Goal: Task Accomplishment & Management: Manage account settings

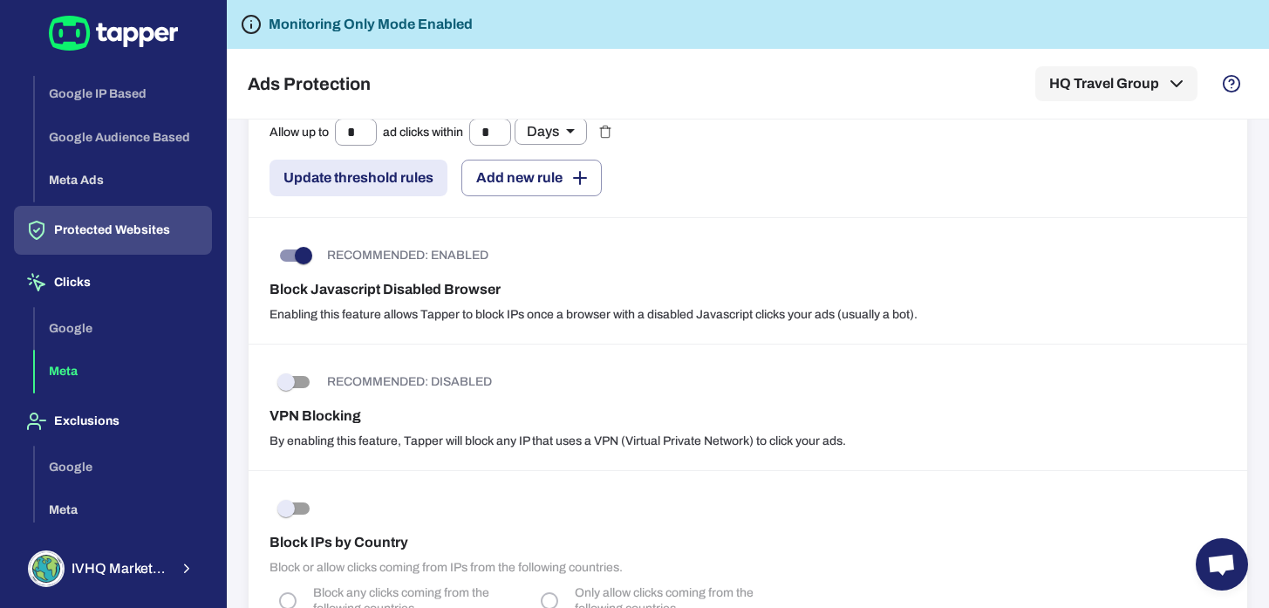
scroll to position [82, 0]
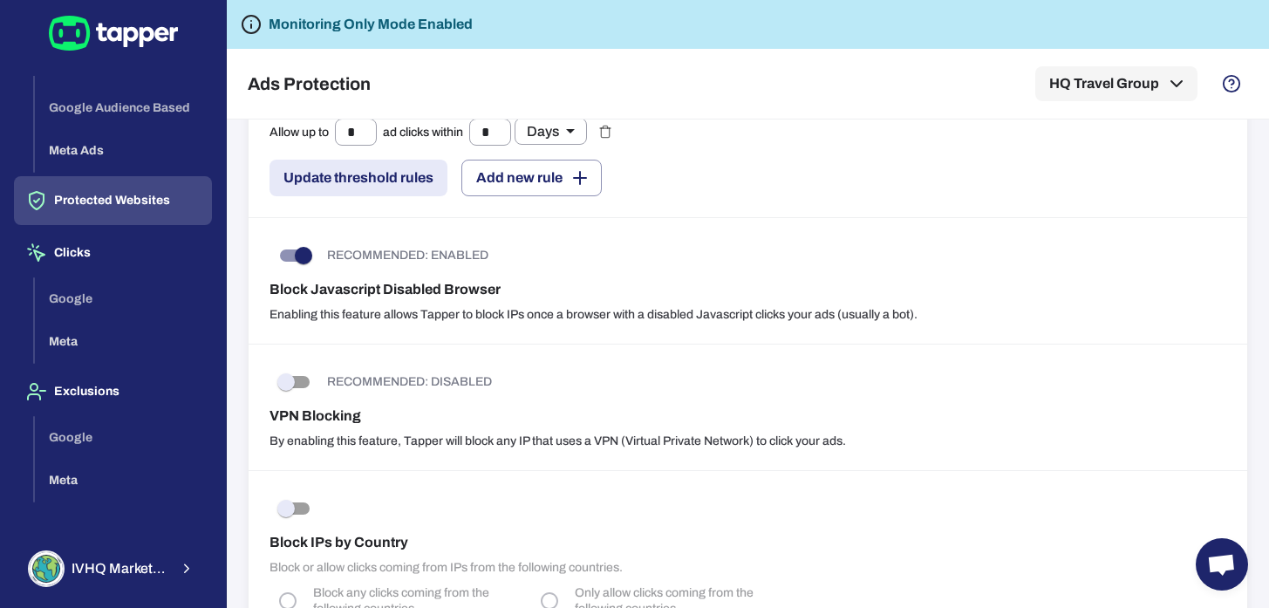
click at [69, 295] on div "Google Meta" at bounding box center [123, 320] width 177 height 86
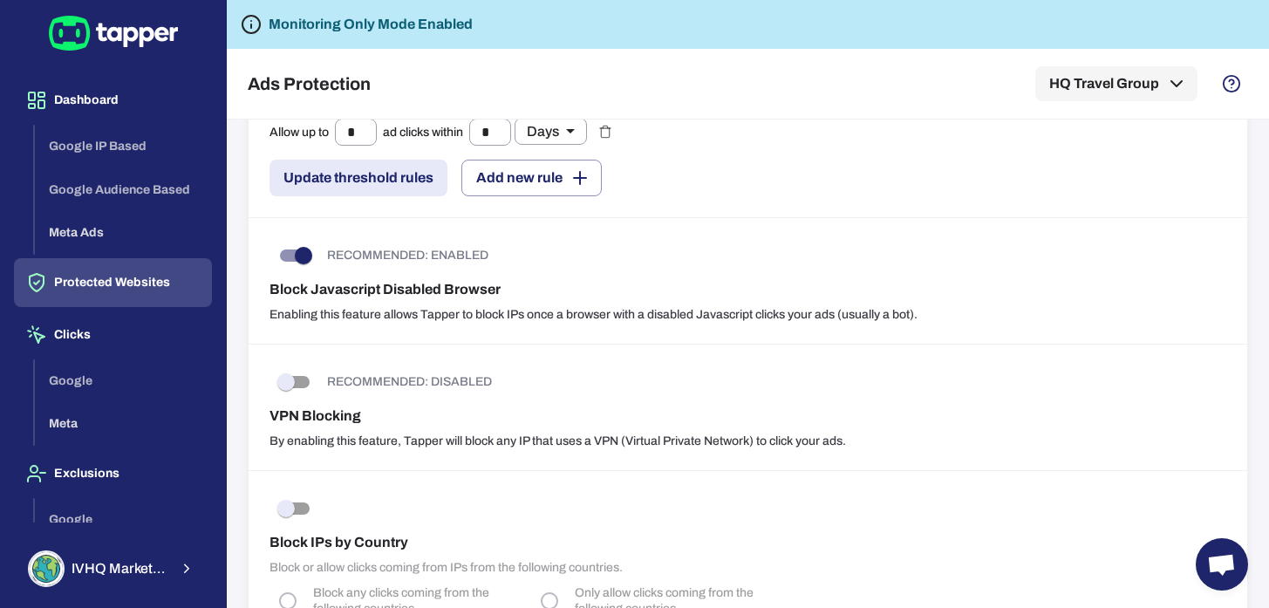
click at [86, 146] on div "Google IP Based Google Audience Based Meta Ads" at bounding box center [123, 190] width 177 height 130
click at [701, 268] on div "RECOMMENDED: ENABLED" at bounding box center [748, 255] width 957 height 33
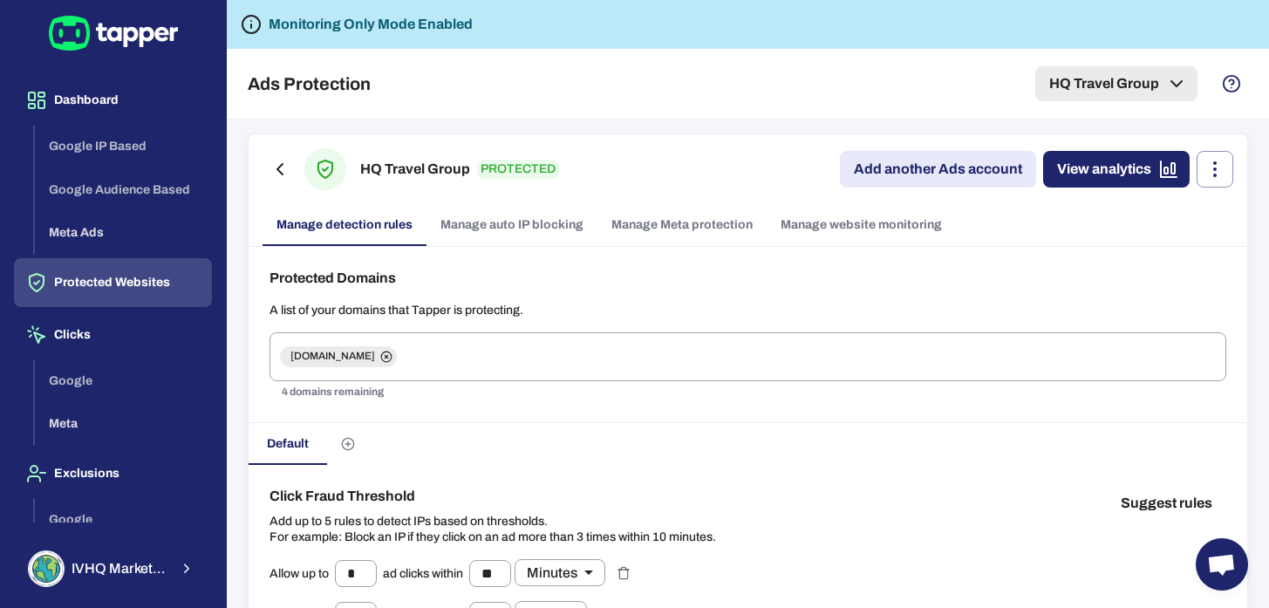
click at [1093, 84] on button "HQ Travel Group" at bounding box center [1117, 83] width 162 height 35
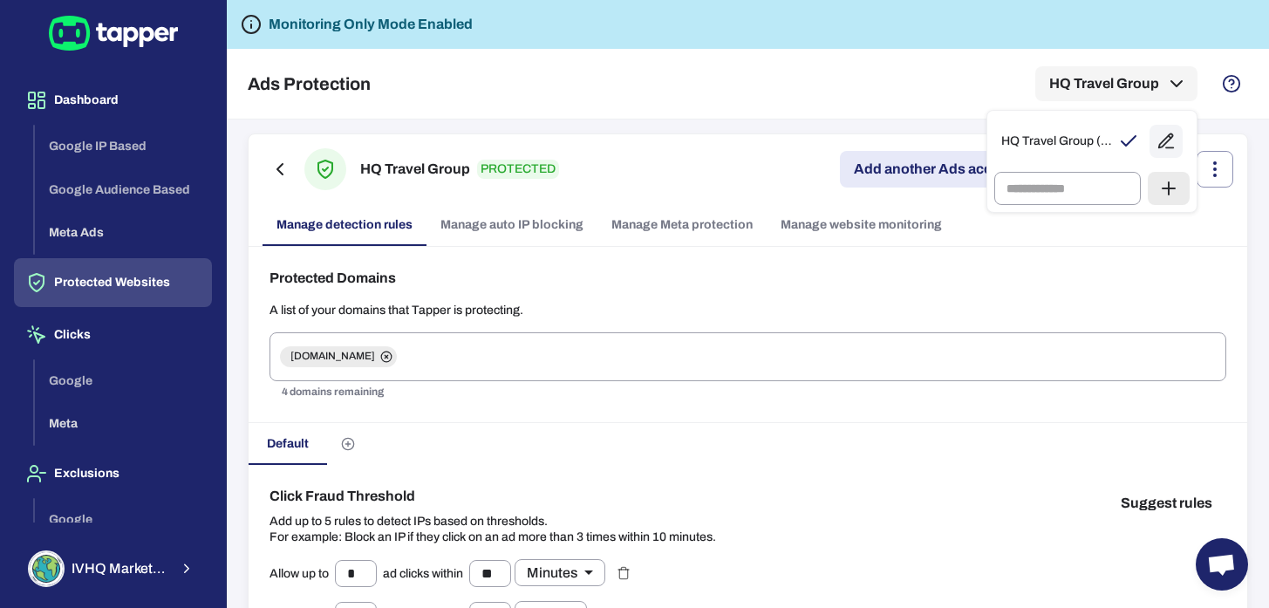
click at [477, 113] on div at bounding box center [634, 304] width 1269 height 608
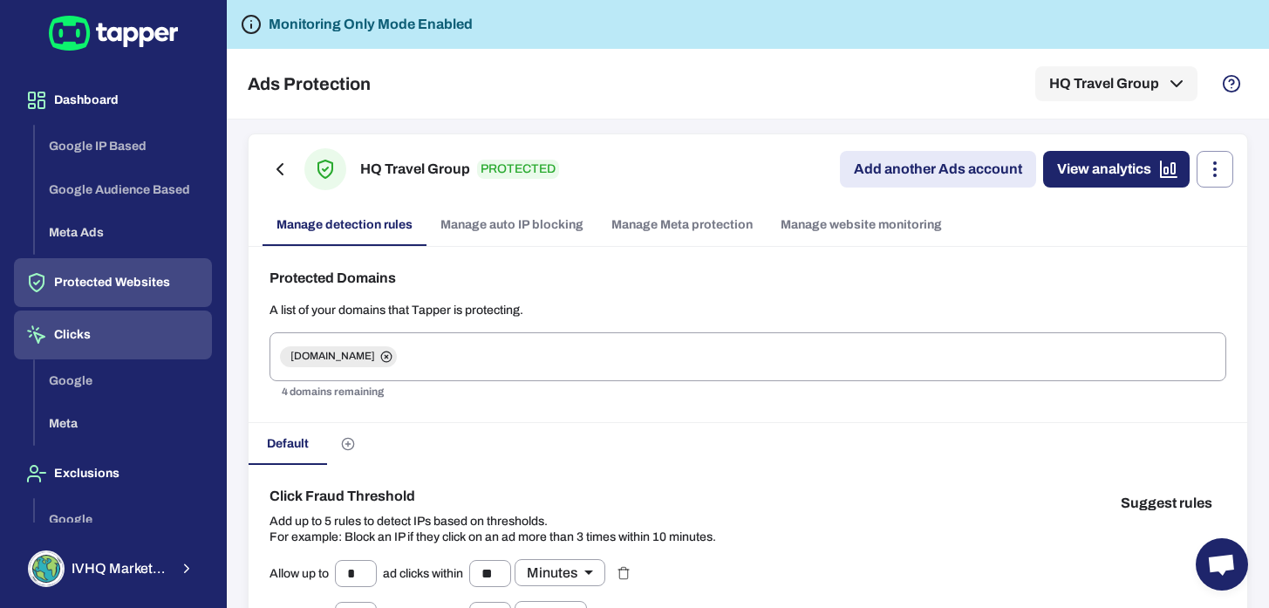
click at [73, 348] on button "Clicks" at bounding box center [113, 335] width 198 height 49
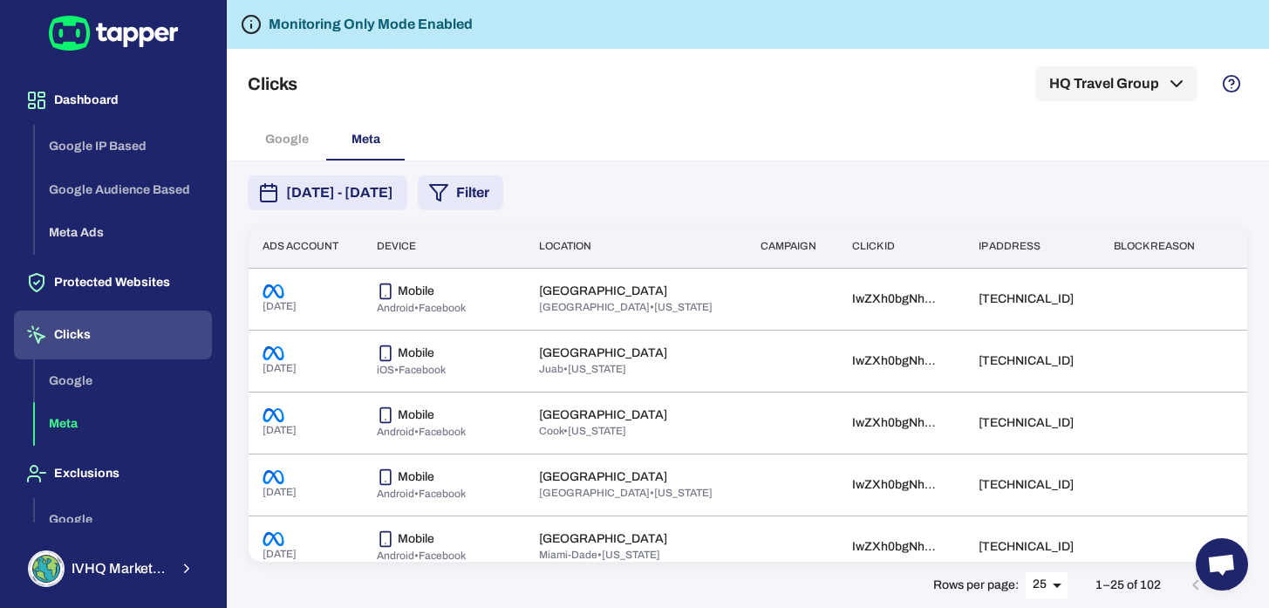
click at [291, 138] on div "Google Meta" at bounding box center [748, 140] width 1001 height 42
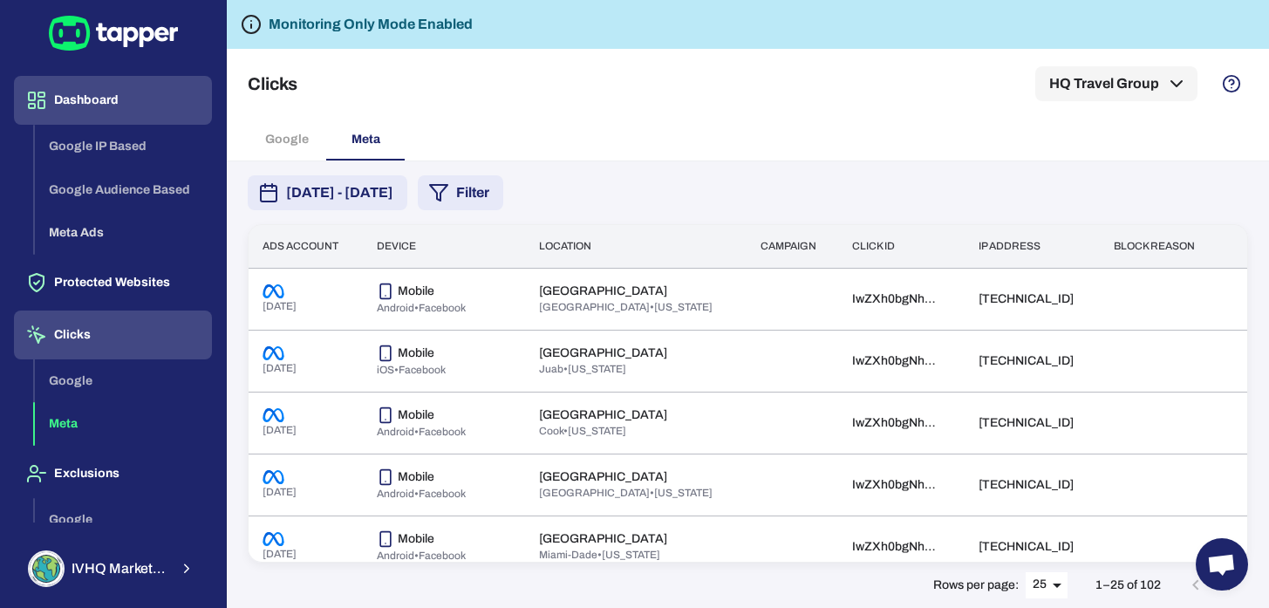
click at [73, 92] on button "Dashboard" at bounding box center [113, 100] width 198 height 49
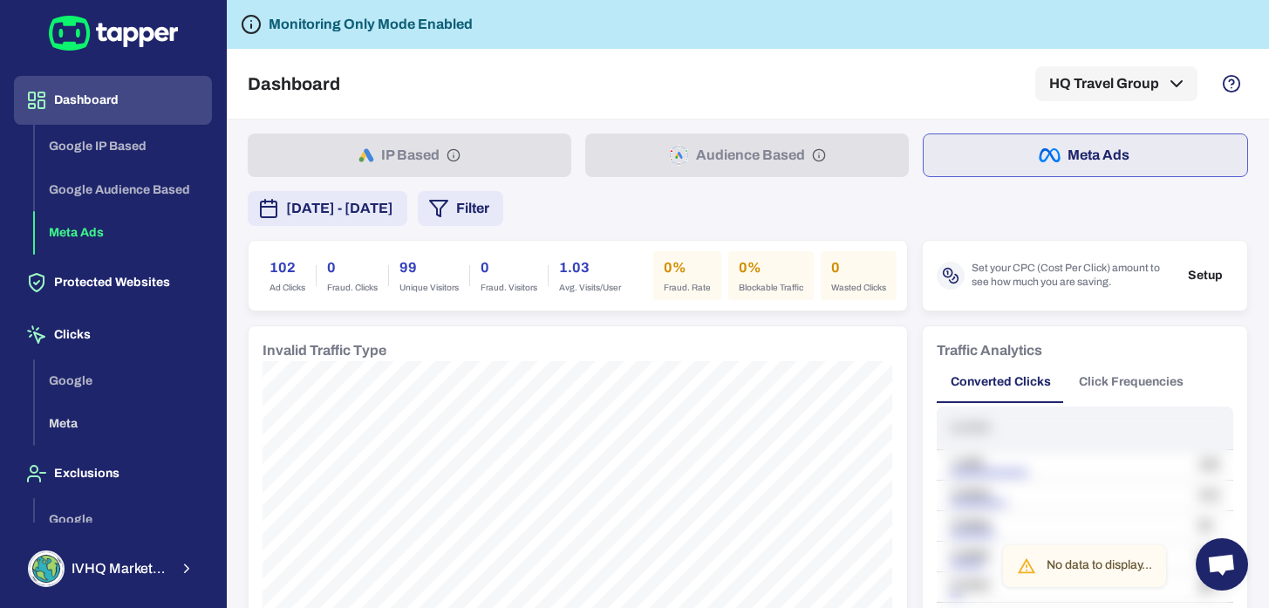
click at [412, 160] on div "IP Based Audience Based Meta Ads" at bounding box center [748, 155] width 1001 height 44
click at [453, 155] on div "IP Based Audience Based Meta Ads" at bounding box center [748, 155] width 1001 height 44
click at [1210, 276] on button "Setup" at bounding box center [1206, 276] width 56 height 26
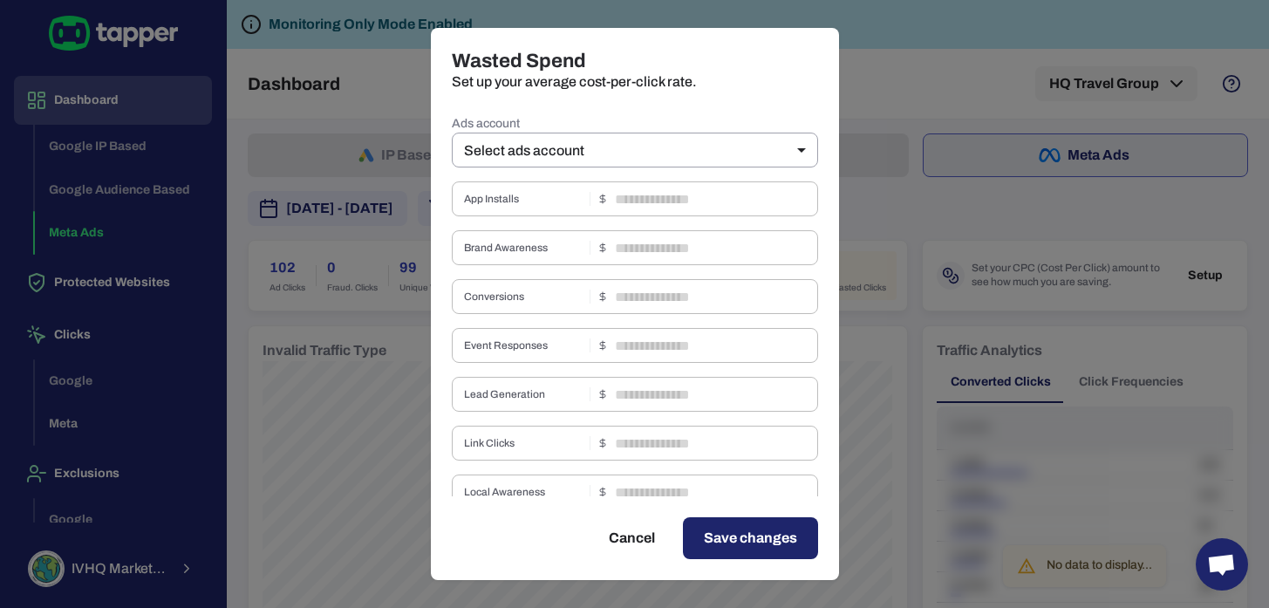
click at [632, 536] on button "Cancel" at bounding box center [632, 538] width 88 height 42
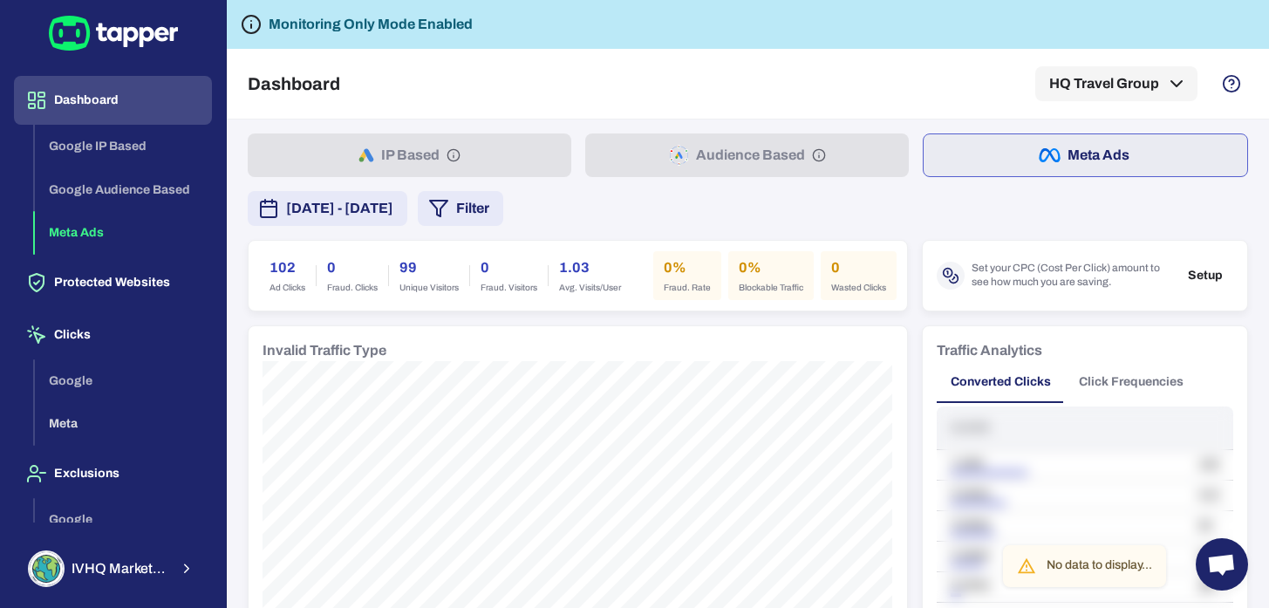
click at [95, 92] on button "Dashboard" at bounding box center [113, 100] width 198 height 49
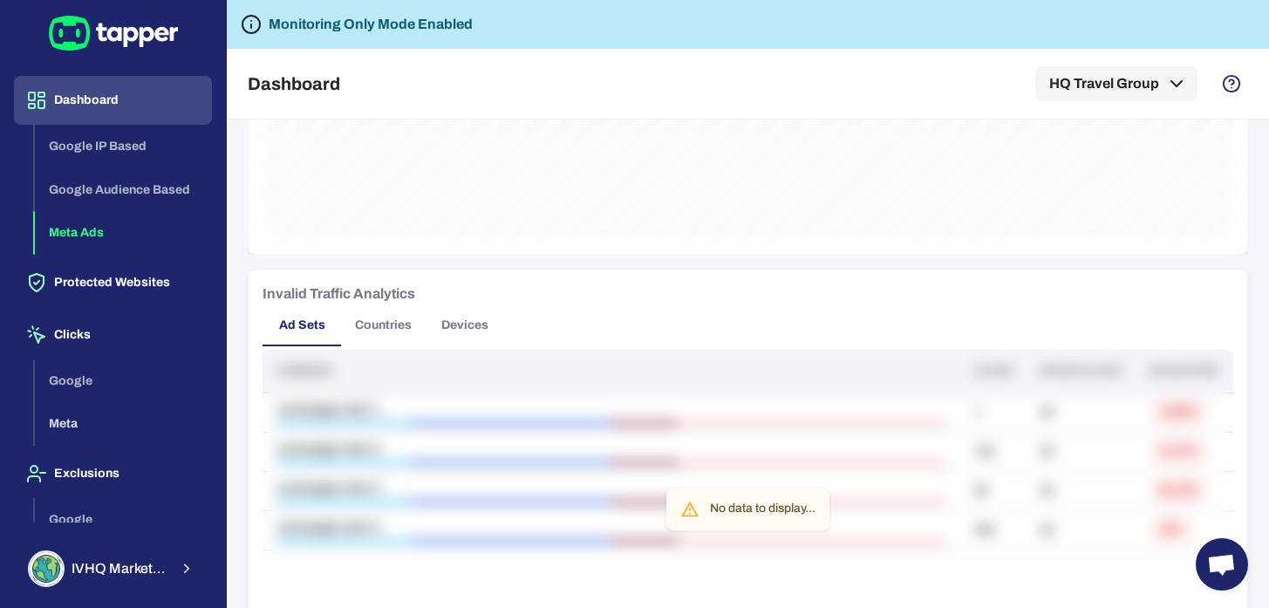
scroll to position [1016, 0]
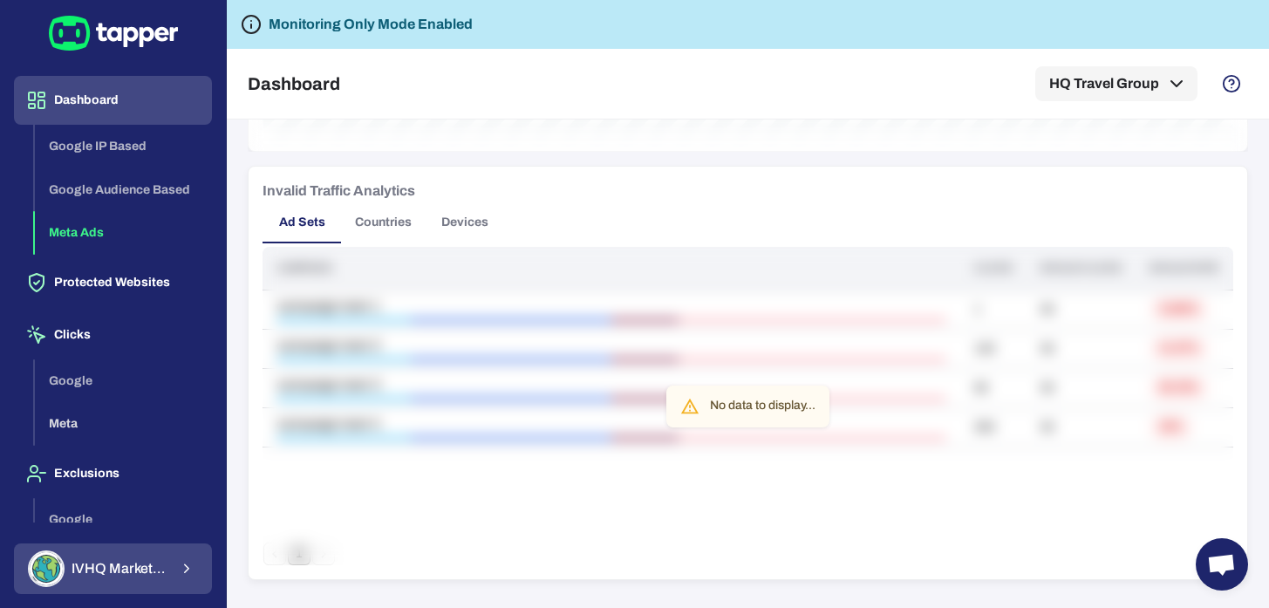
click at [129, 564] on span "IVHQ Marketing Team" at bounding box center [120, 568] width 97 height 17
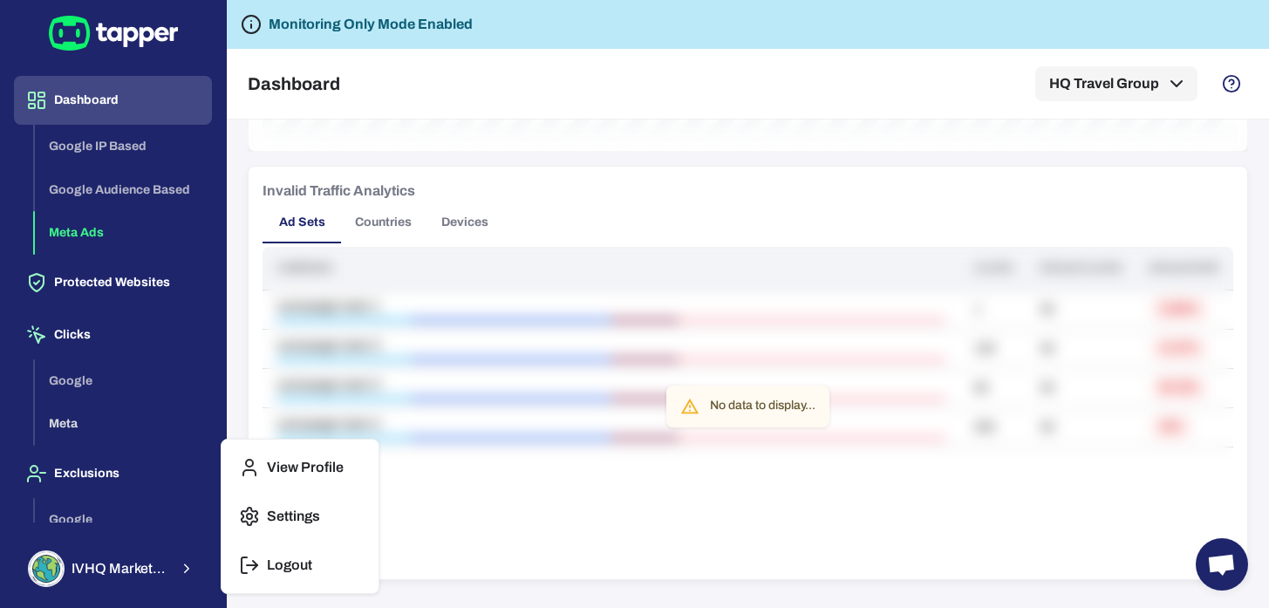
click at [285, 516] on p "Settings" at bounding box center [293, 516] width 53 height 17
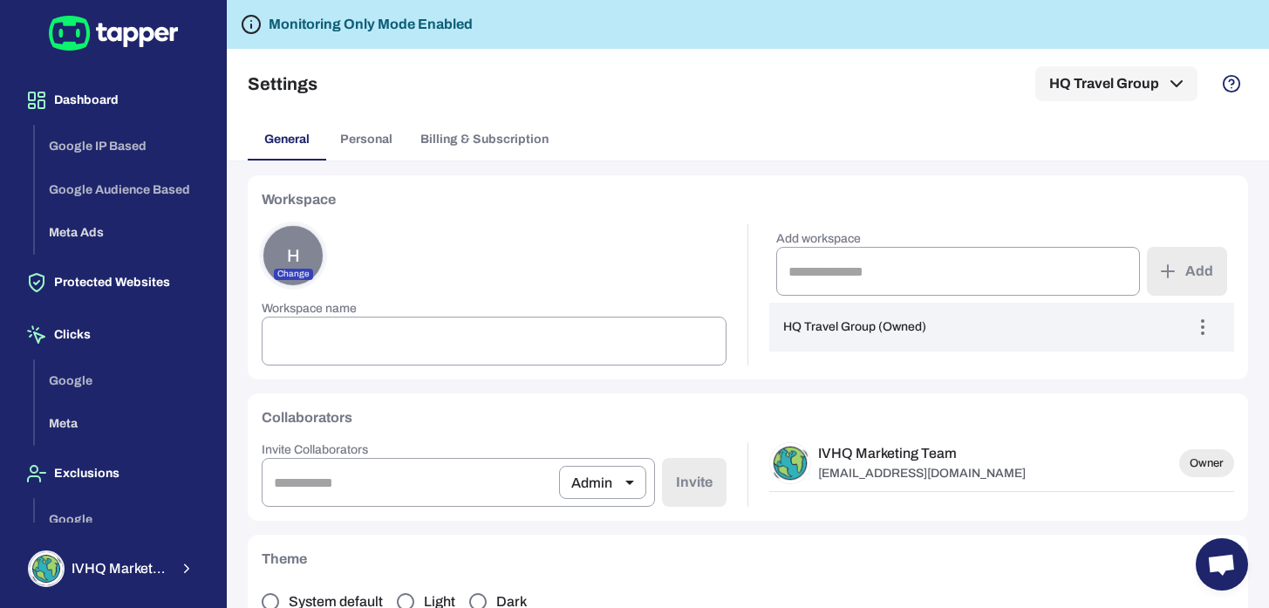
type input "**********"
click at [374, 143] on span "Personal" at bounding box center [366, 140] width 52 height 16
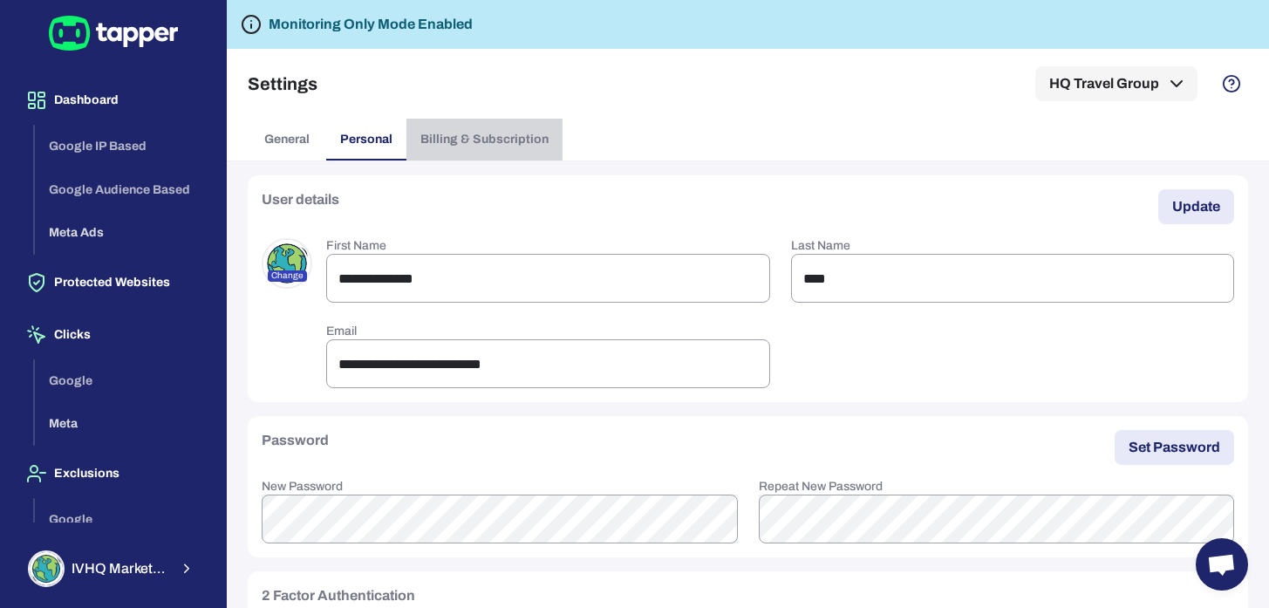
click at [500, 130] on button "Billing & Subscription" at bounding box center [485, 140] width 156 height 42
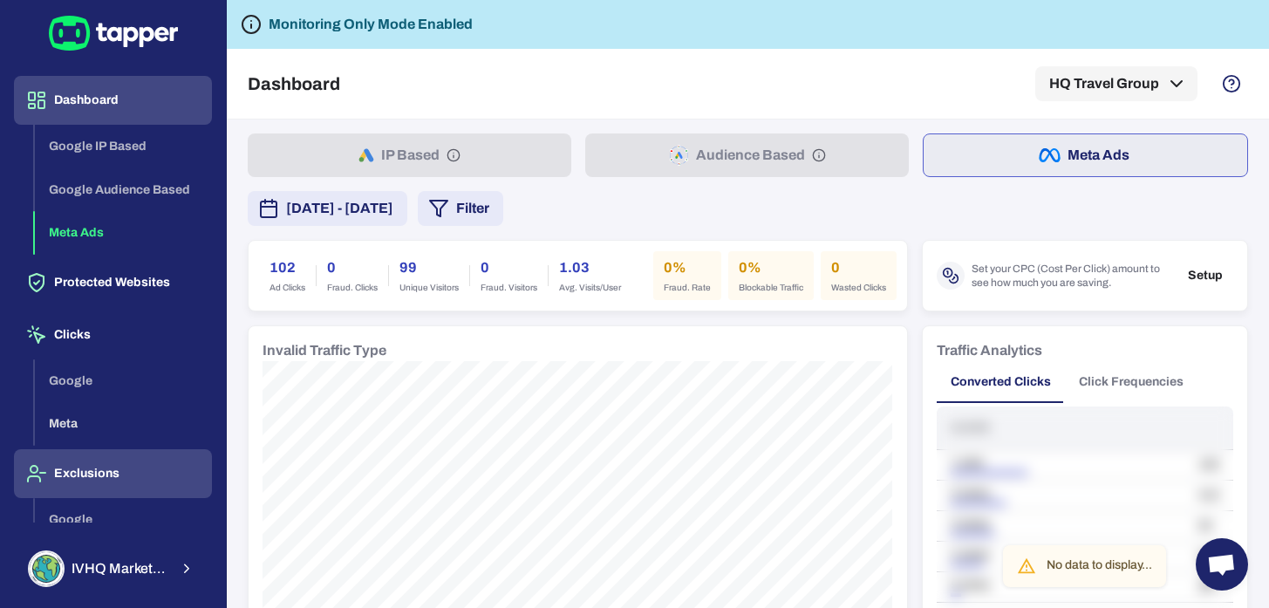
scroll to position [82, 0]
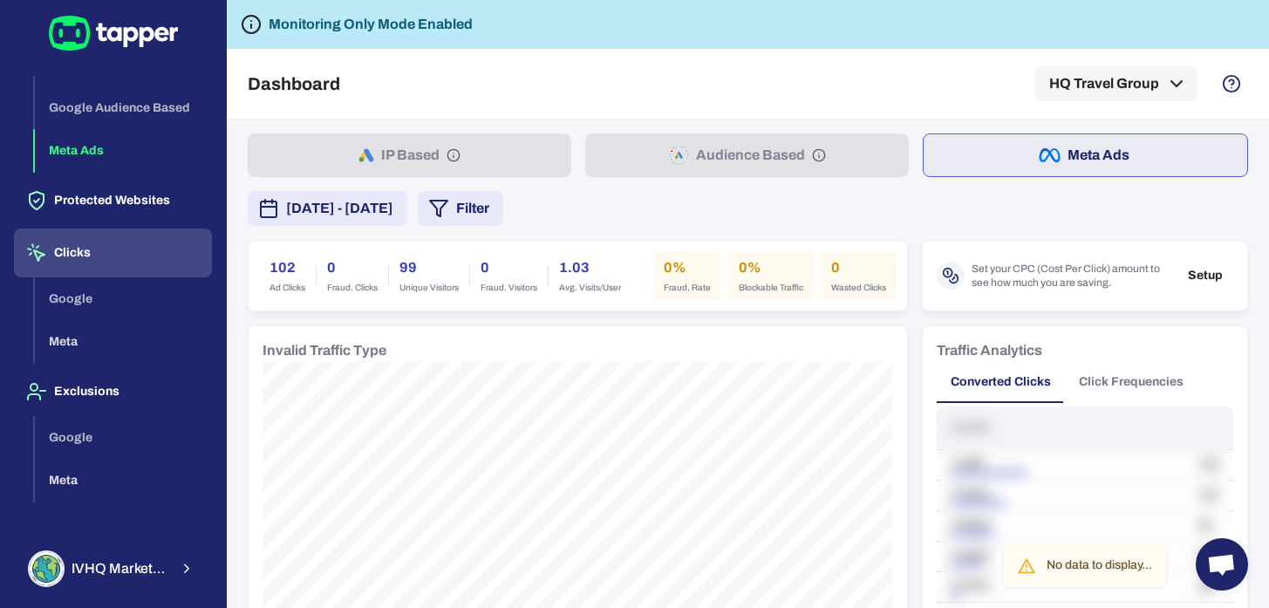
click at [80, 254] on button "Clicks" at bounding box center [113, 253] width 198 height 49
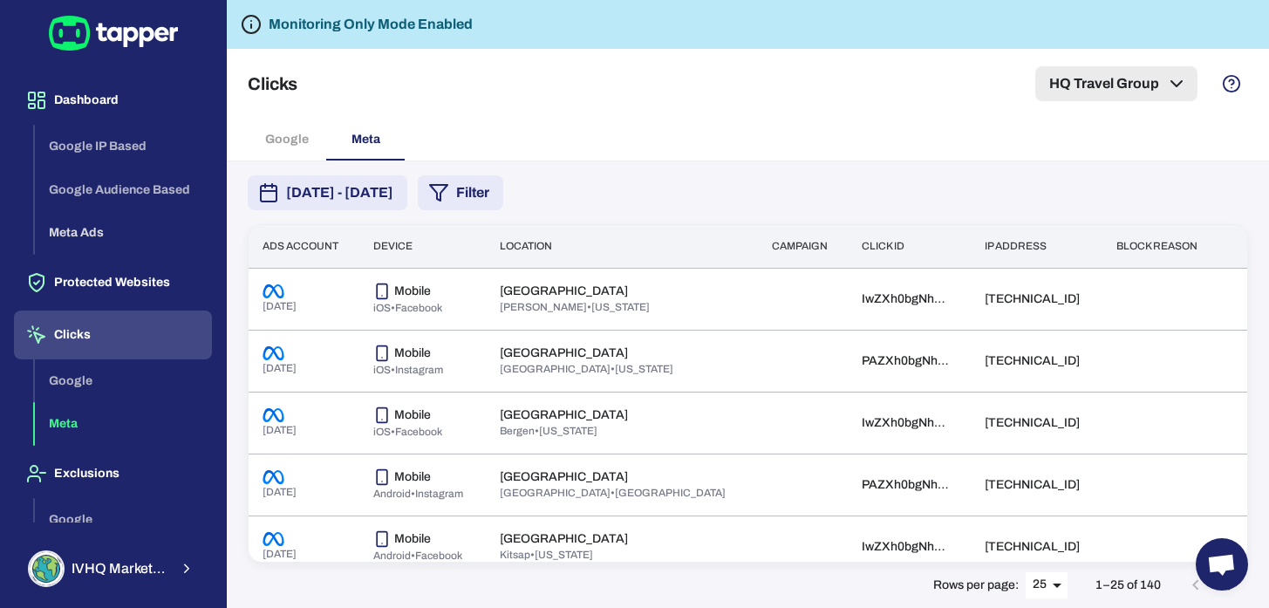
click at [1174, 80] on icon "button" at bounding box center [1176, 83] width 21 height 21
click at [764, 129] on div at bounding box center [634, 304] width 1269 height 608
click at [298, 138] on div "Google Meta" at bounding box center [748, 140] width 1001 height 42
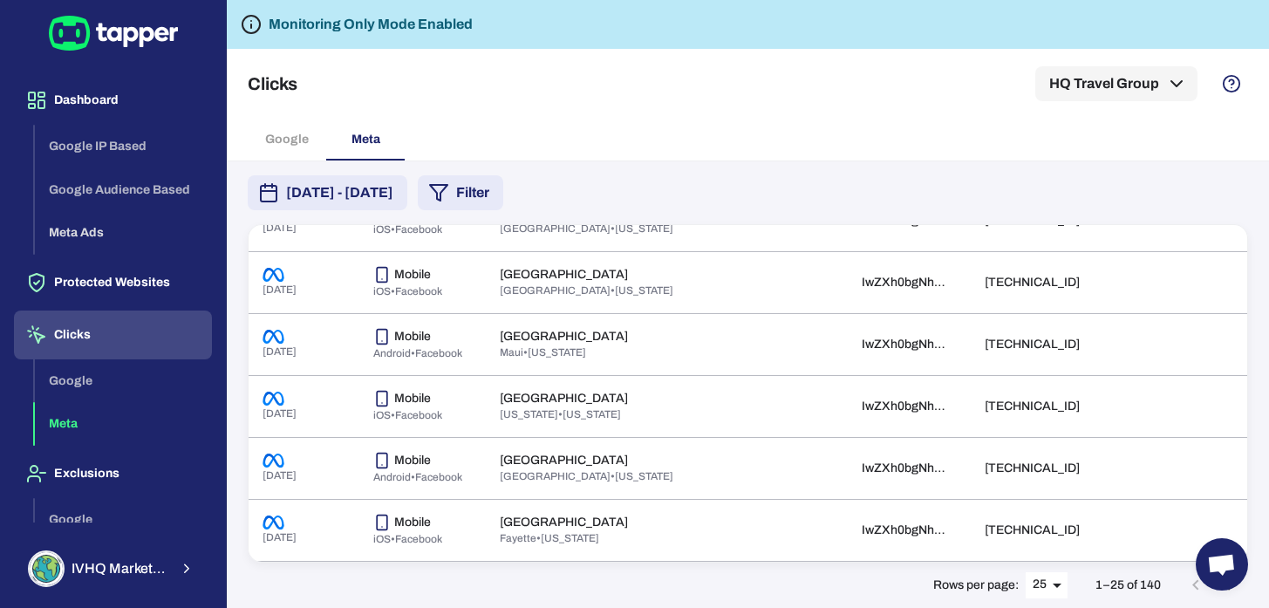
scroll to position [82, 0]
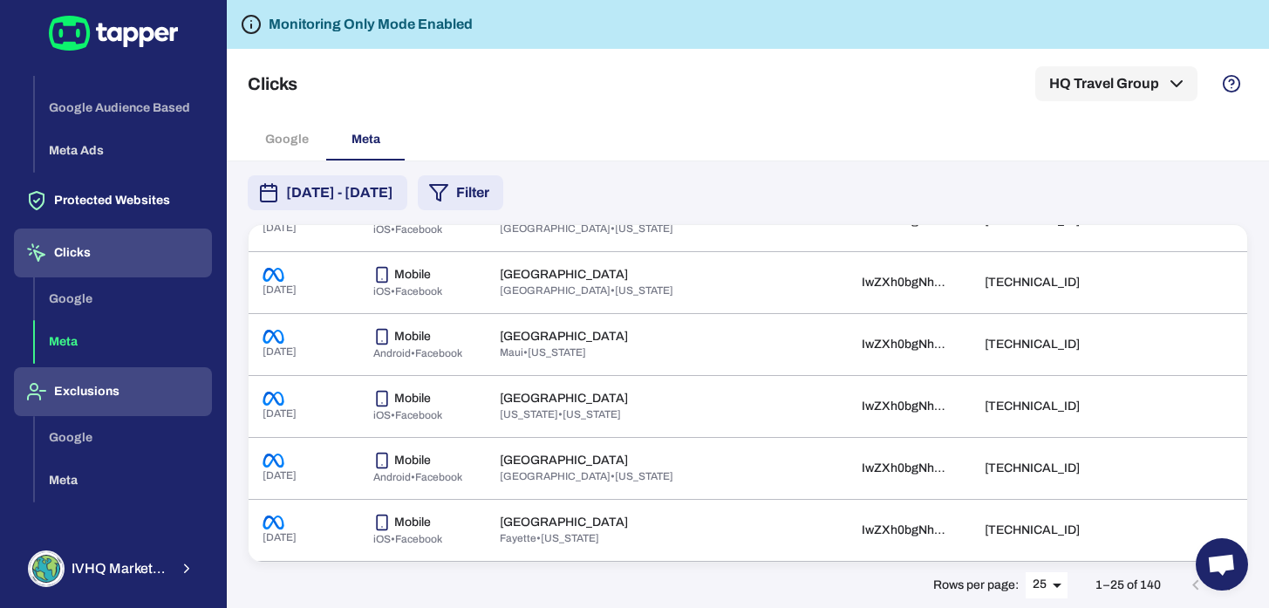
click at [77, 386] on button "Exclusions" at bounding box center [113, 391] width 198 height 49
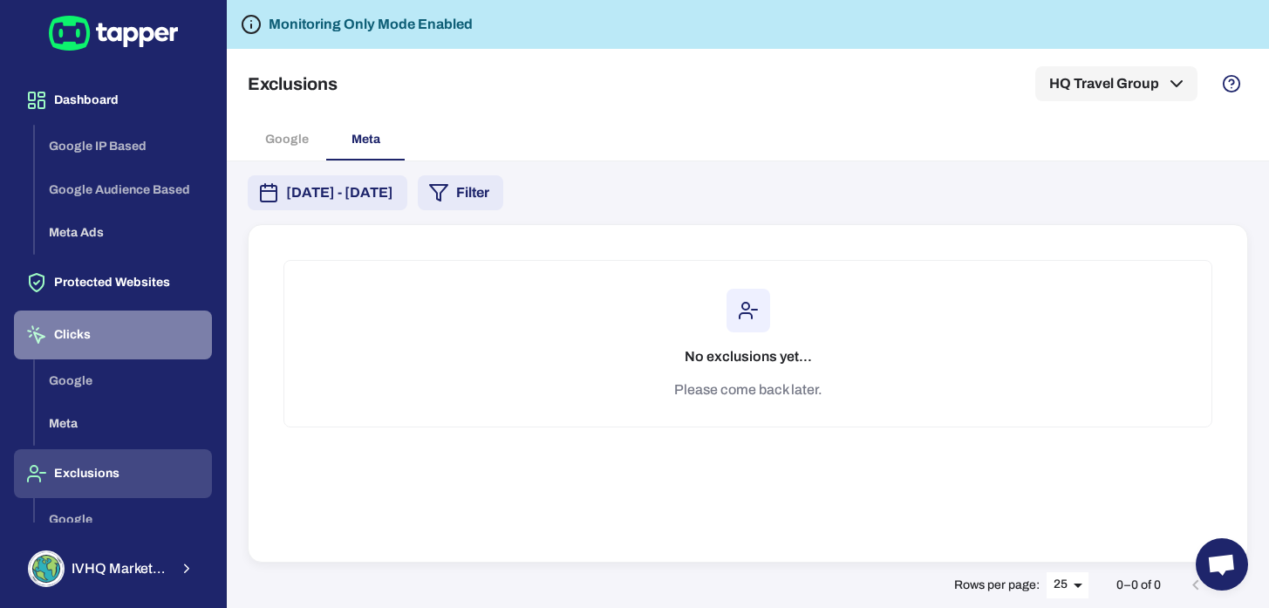
click at [69, 336] on button "Clicks" at bounding box center [113, 335] width 198 height 49
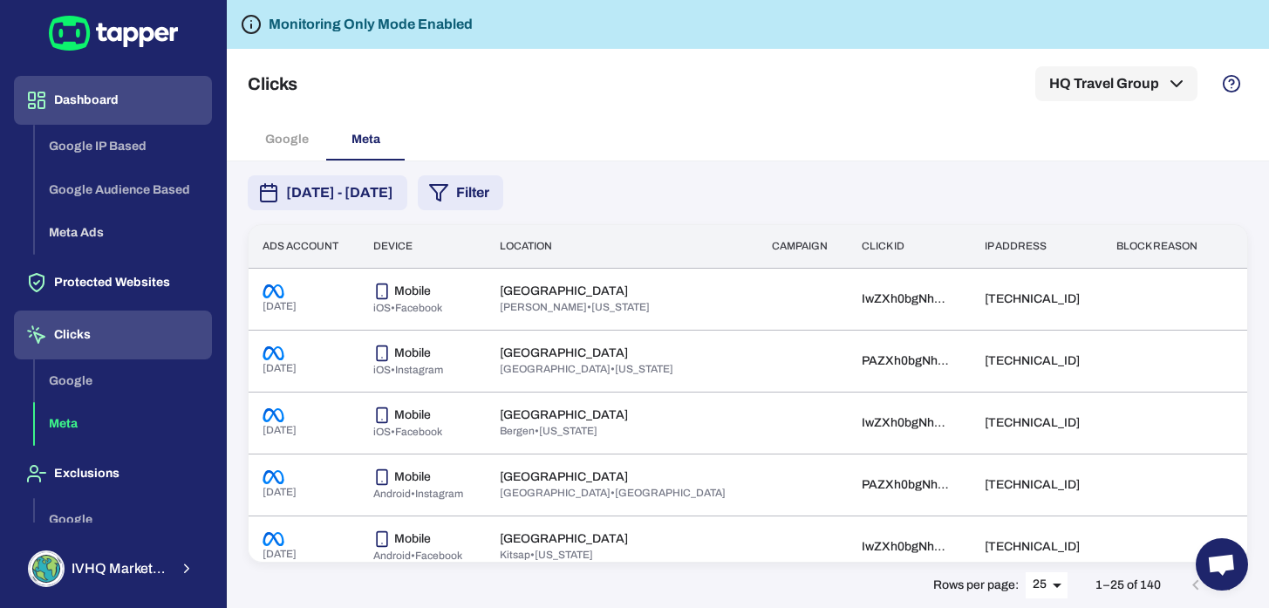
click at [76, 108] on button "Dashboard" at bounding box center [113, 100] width 198 height 49
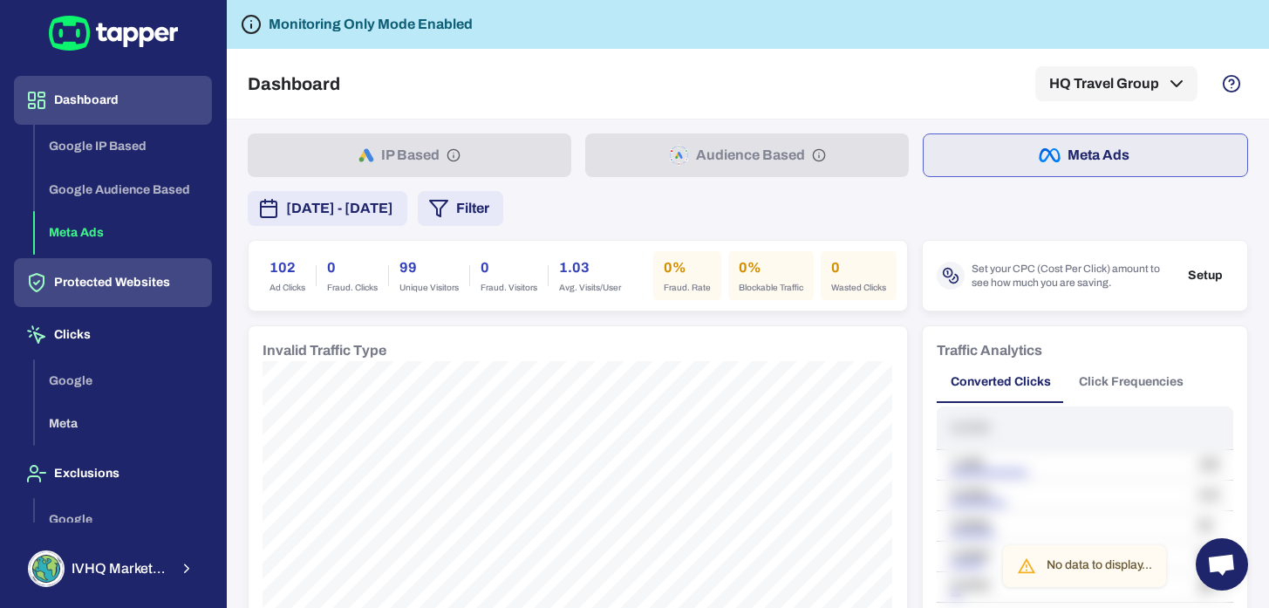
scroll to position [82, 0]
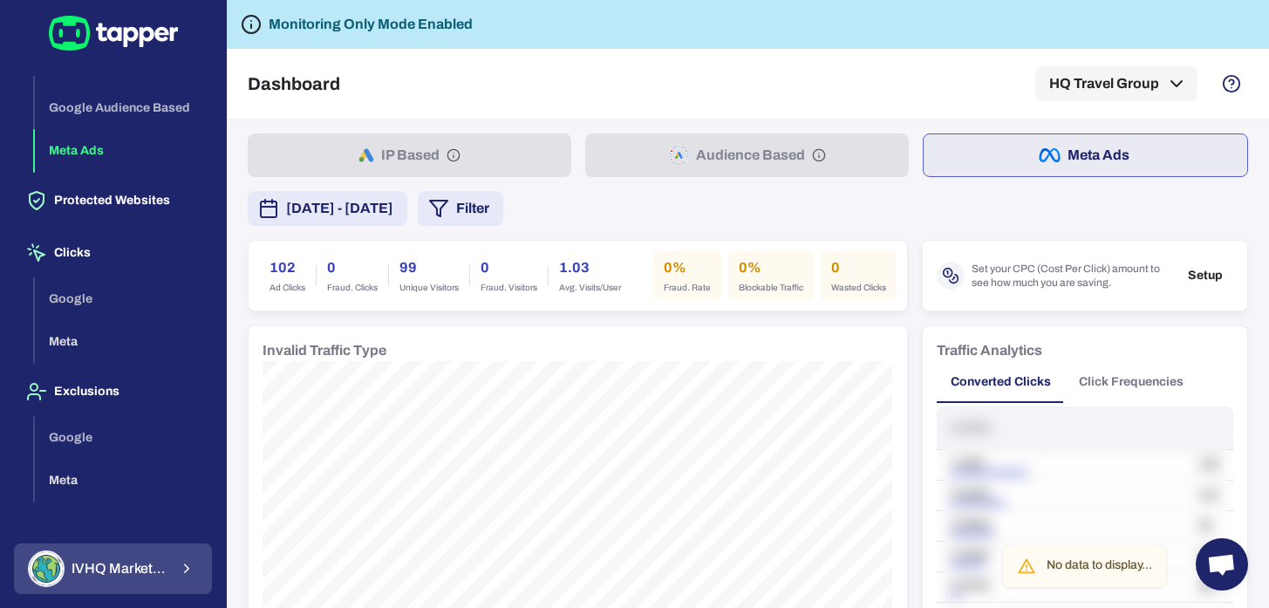
click at [132, 579] on div "IVHQ Marketing Team" at bounding box center [98, 568] width 140 height 37
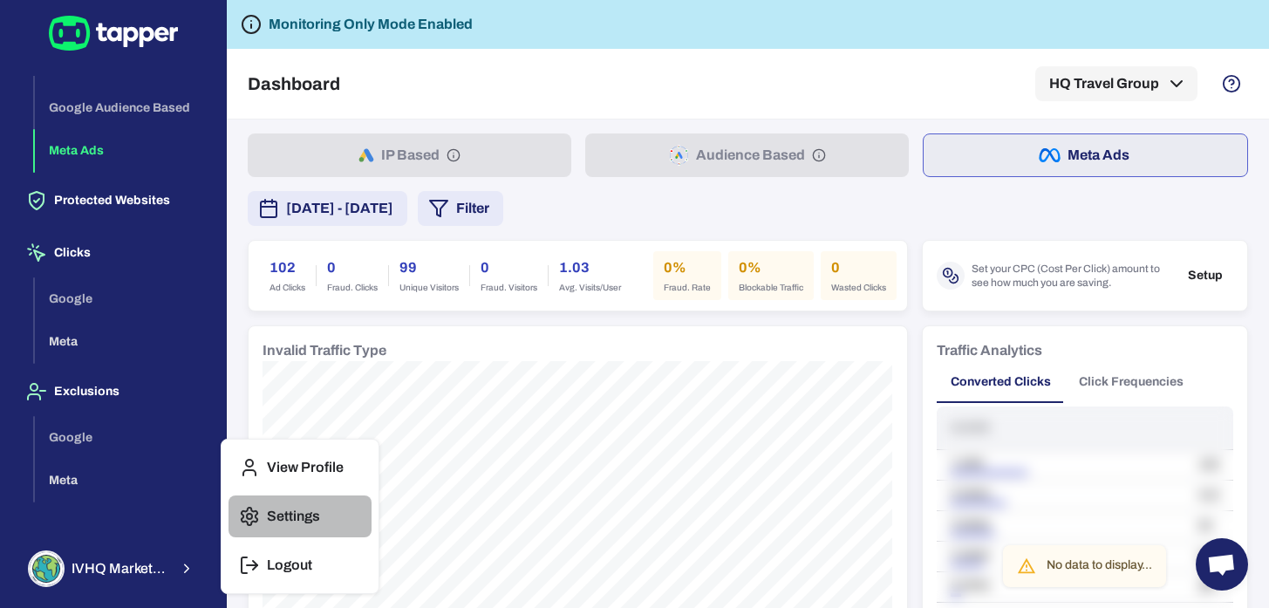
click at [281, 511] on p "Settings" at bounding box center [293, 516] width 53 height 17
